Goal: Browse casually: Explore the website without a specific task or goal

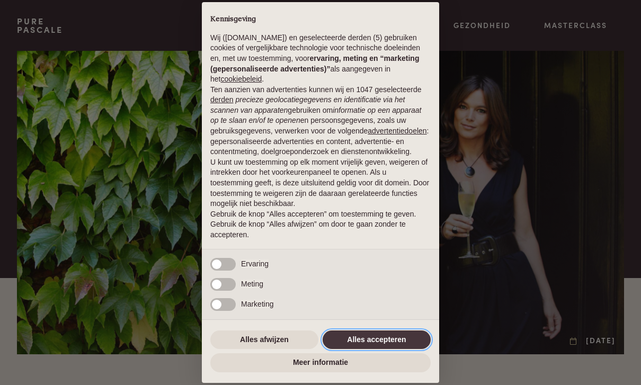
click at [403, 346] on button "Alles accepteren" at bounding box center [377, 340] width 108 height 19
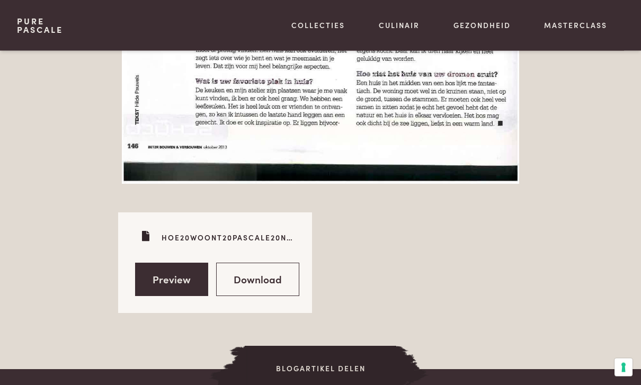
scroll to position [1531, 0]
click at [154, 265] on link "Preview" at bounding box center [171, 279] width 73 height 33
click at [281, 267] on link "Download" at bounding box center [257, 279] width 83 height 33
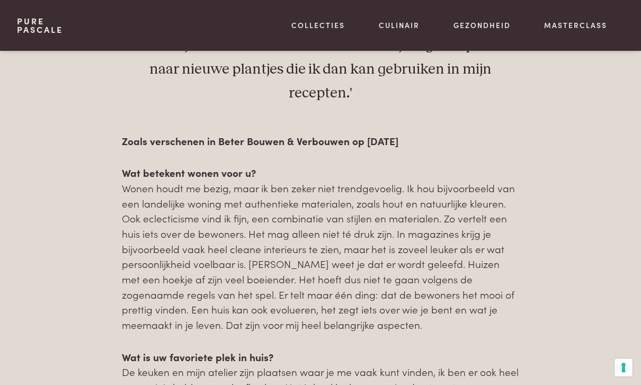
scroll to position [482, 0]
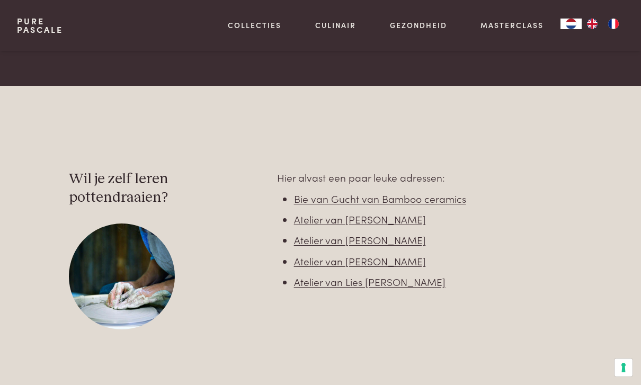
scroll to position [1506, 0]
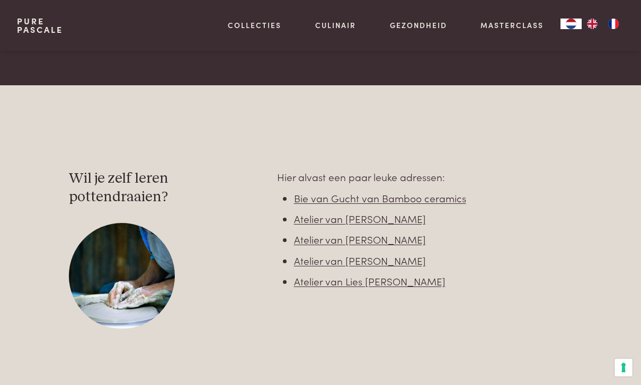
click at [451, 191] on link "Bie van Gucht van Bamboo ceramics" at bounding box center [380, 198] width 172 height 14
click at [235, 82] on link "Kitchenware" at bounding box center [310, 75] width 180 height 11
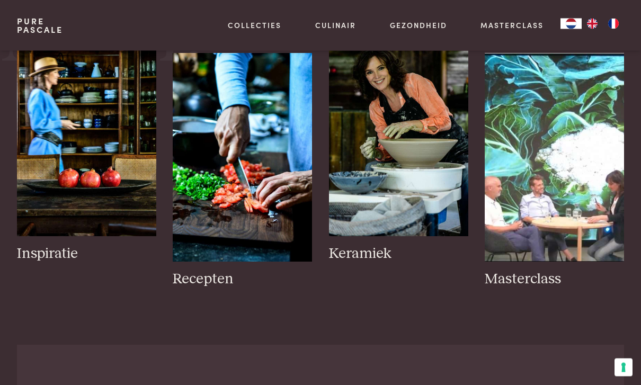
scroll to position [456, 0]
click at [27, 224] on img at bounding box center [86, 132] width 139 height 209
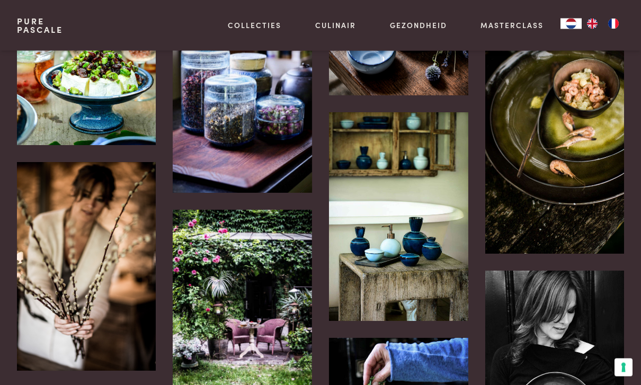
scroll to position [907, 0]
click at [227, 237] on div "Pure Glassware Klimrozen gaan hun eigen weg. Mijn tuin lijkt soms op een wilder…" at bounding box center [242, 305] width 139 height 190
click at [209, 251] on icon at bounding box center [207, 247] width 11 height 10
click at [251, 279] on div "Oude kaarslantarens, ooit gekocht voor het jaar 2000. Hoe ouder, hoe mooier." at bounding box center [245, 269] width 25 height 25
click at [247, 267] on icon at bounding box center [245, 270] width 11 height 10
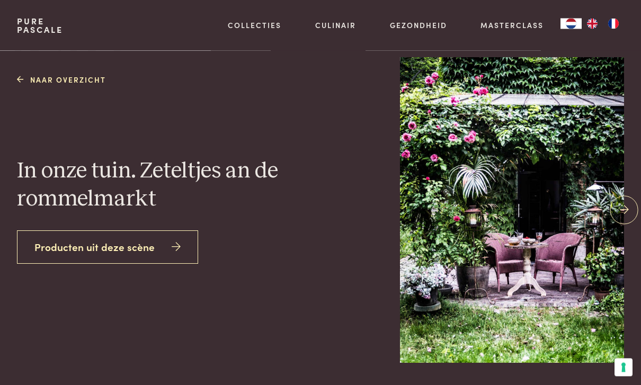
scroll to position [11, 0]
click at [42, 264] on link "Producten uit deze scène" at bounding box center [107, 246] width 181 height 33
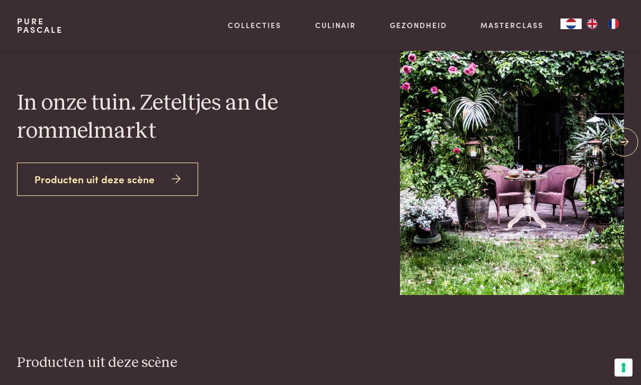
scroll to position [78, 0]
click at [628, 150] on icon at bounding box center [624, 142] width 9 height 15
click at [617, 157] on link at bounding box center [624, 143] width 28 height 28
click at [628, 150] on icon at bounding box center [624, 142] width 9 height 15
click at [629, 150] on icon at bounding box center [624, 142] width 9 height 15
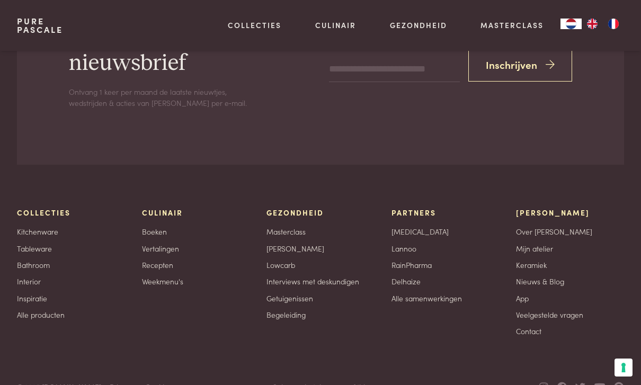
scroll to position [1117, 0]
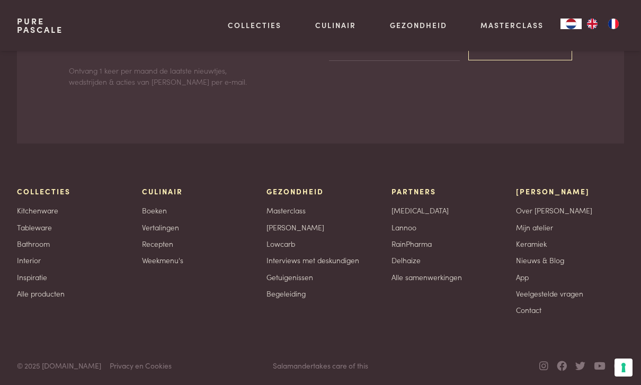
click at [543, 371] on icon at bounding box center [543, 366] width 9 height 10
